Goal: Information Seeking & Learning: Compare options

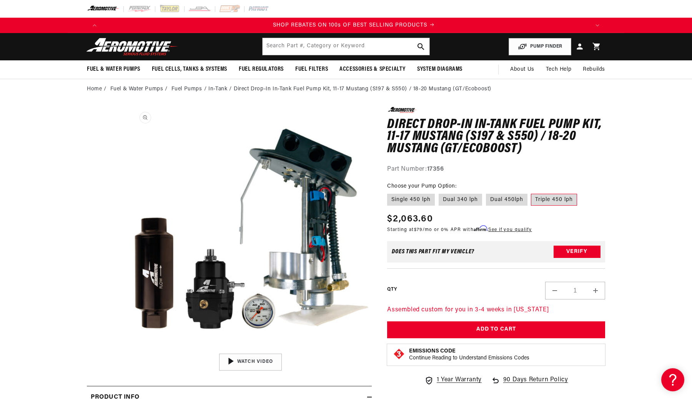
scroll to position [0, 975]
click at [148, 60] on header "Fuel & Water Pumps Back In-Tank In-Line Fuel Pumps" at bounding box center [346, 46] width 557 height 27
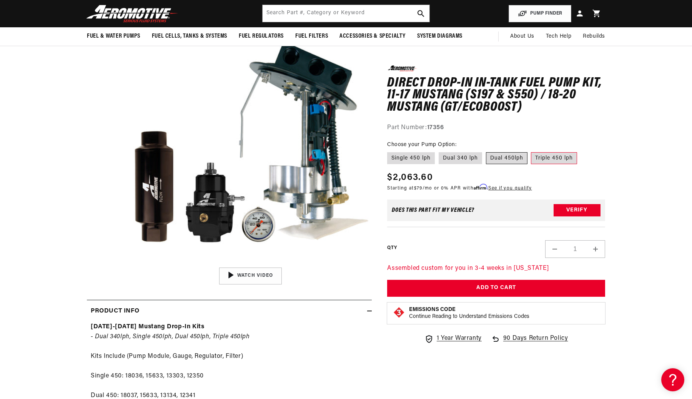
scroll to position [0, 487]
click at [503, 159] on label "Dual 450lph" at bounding box center [507, 158] width 42 height 12
click at [486, 151] on input "Dual 450lph" at bounding box center [486, 150] width 0 height 0
radio input "true"
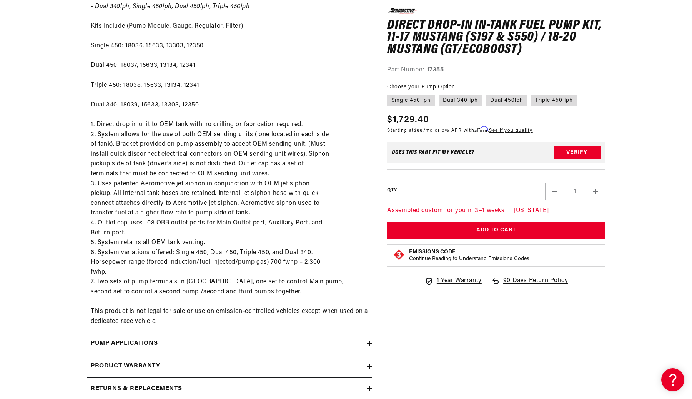
scroll to position [0, 1462]
click at [186, 335] on summary "Pump Applications" at bounding box center [229, 343] width 285 height 22
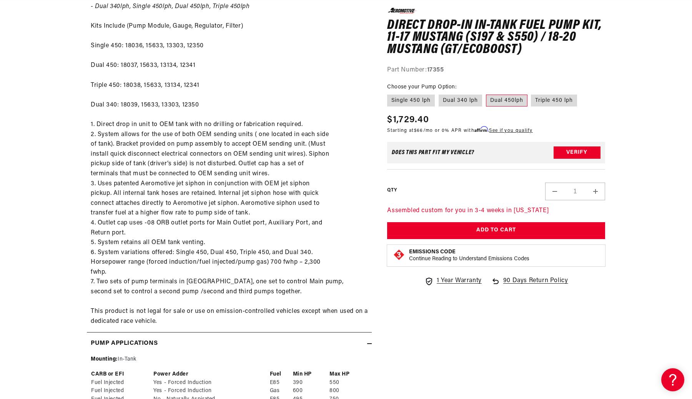
scroll to position [0, 0]
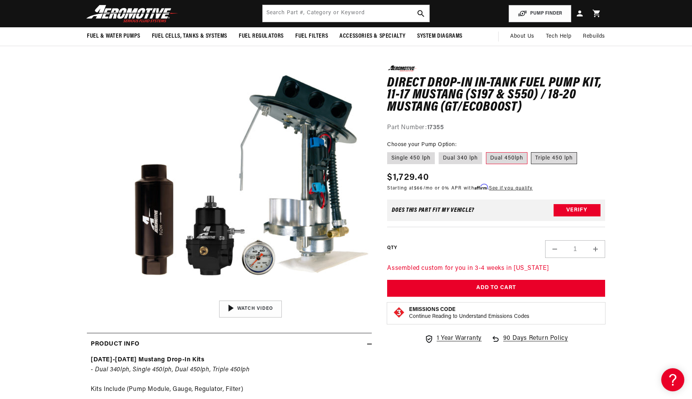
click at [568, 158] on label "Triple 450 lph" at bounding box center [554, 158] width 46 height 12
click at [532, 151] on input "Triple 450 lph" at bounding box center [531, 150] width 0 height 0
radio input "true"
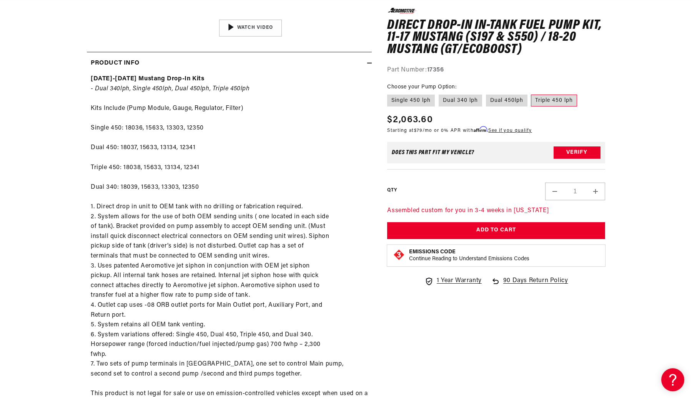
scroll to position [340, 0]
